Goal: Task Accomplishment & Management: Use online tool/utility

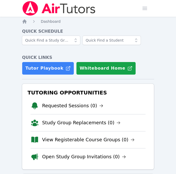
scroll to position [38, 0]
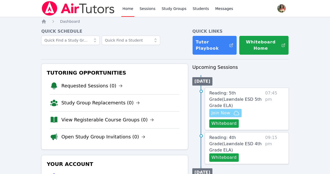
click at [180, 114] on span "Join Now" at bounding box center [220, 113] width 19 height 6
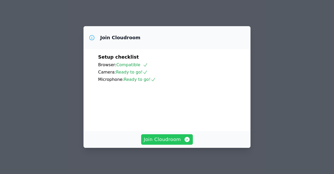
click at [174, 139] on span "Join Cloudroom" at bounding box center [167, 138] width 47 height 7
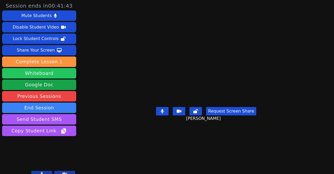
click at [35, 74] on button "Whiteboard" at bounding box center [39, 73] width 74 height 10
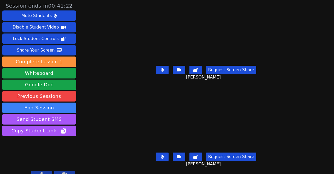
click at [166, 70] on button at bounding box center [162, 70] width 13 height 8
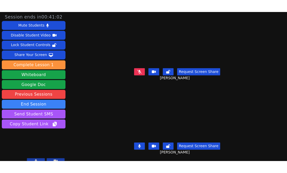
scroll to position [7, 0]
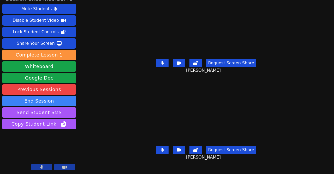
click at [159, 60] on button at bounding box center [162, 63] width 13 height 8
click at [163, 146] on button at bounding box center [162, 149] width 13 height 8
click at [161, 61] on icon at bounding box center [162, 63] width 3 height 4
click at [163, 145] on button at bounding box center [162, 149] width 13 height 8
click at [161, 61] on icon at bounding box center [162, 63] width 3 height 4
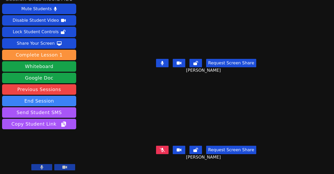
click at [162, 61] on icon at bounding box center [162, 63] width 3 height 4
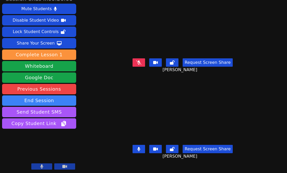
click at [137, 147] on icon at bounding box center [138, 149] width 3 height 4
click at [139, 147] on icon at bounding box center [138, 149] width 3 height 4
click at [139, 61] on icon at bounding box center [138, 63] width 3 height 4
click at [140, 58] on button at bounding box center [139, 62] width 13 height 8
click at [137, 147] on icon at bounding box center [138, 149] width 3 height 4
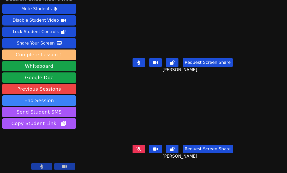
scroll to position [0, 0]
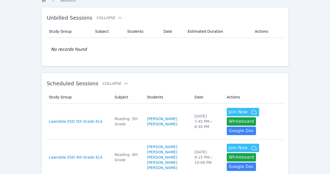
scroll to position [21, 0]
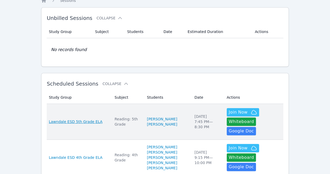
click at [88, 119] on span "Lawndale ESD 5th Grade ELA" at bounding box center [76, 121] width 54 height 5
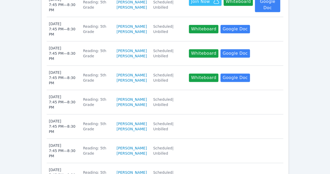
scroll to position [220, 0]
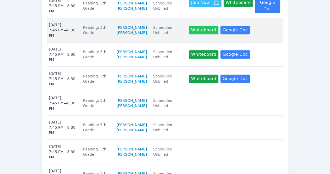
click at [200, 31] on button "Whiteboard" at bounding box center [203, 30] width 29 height 8
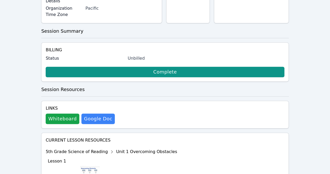
scroll to position [93, 0]
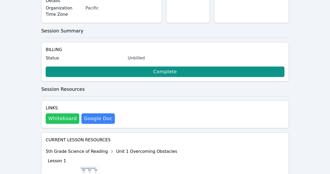
click at [64, 113] on button "Whiteboard" at bounding box center [63, 118] width 34 height 10
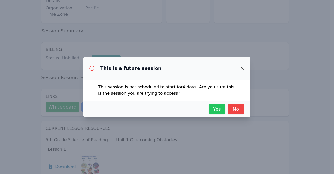
click at [217, 111] on span "Yes" at bounding box center [216, 108] width 11 height 7
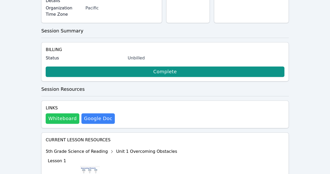
click at [65, 113] on button "Whiteboard" at bounding box center [63, 118] width 34 height 10
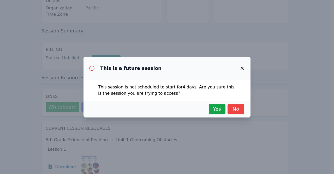
click at [244, 69] on icon "button" at bounding box center [242, 68] width 3 height 3
